Goal: Complete application form

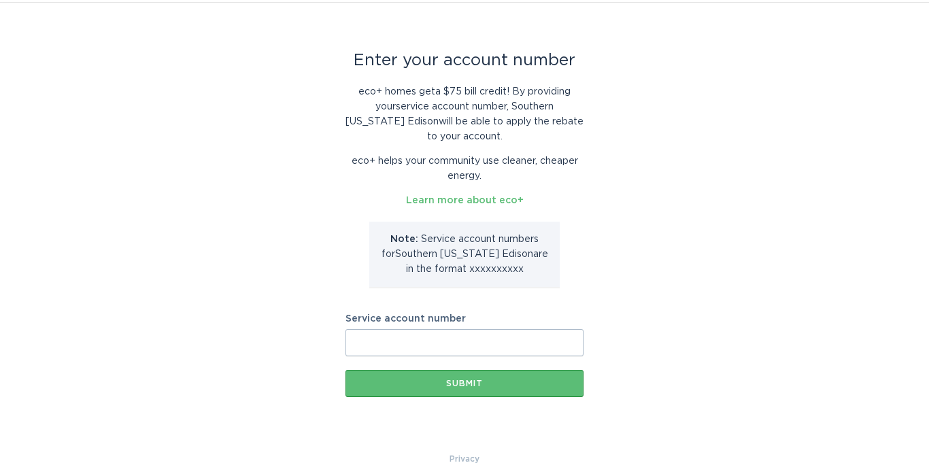
scroll to position [63, 0]
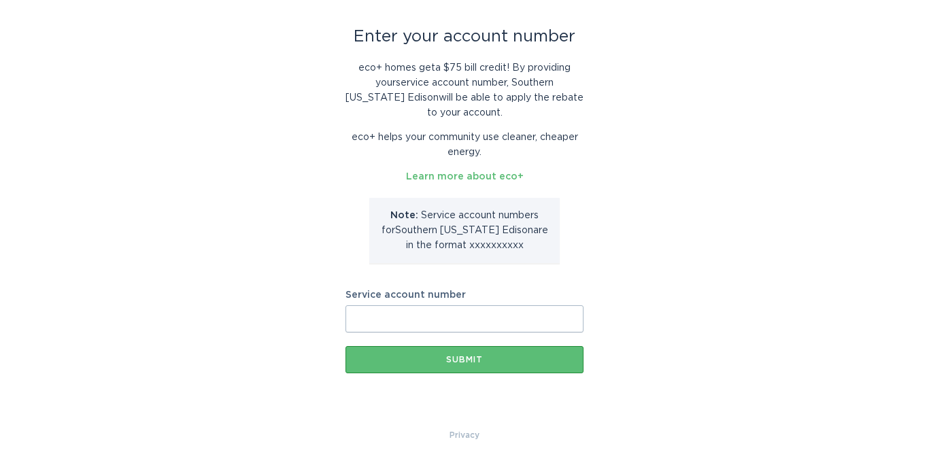
click at [430, 317] on input "Service account number" at bounding box center [464, 318] width 238 height 27
